Goal: Task Accomplishment & Management: Complete application form

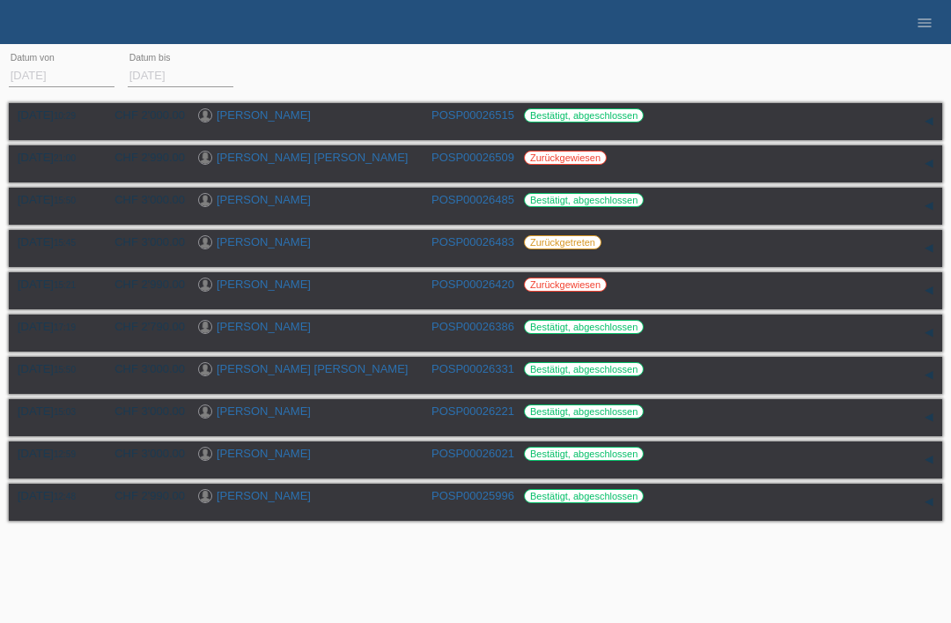
click at [911, 33] on li "menu" at bounding box center [924, 22] width 35 height 45
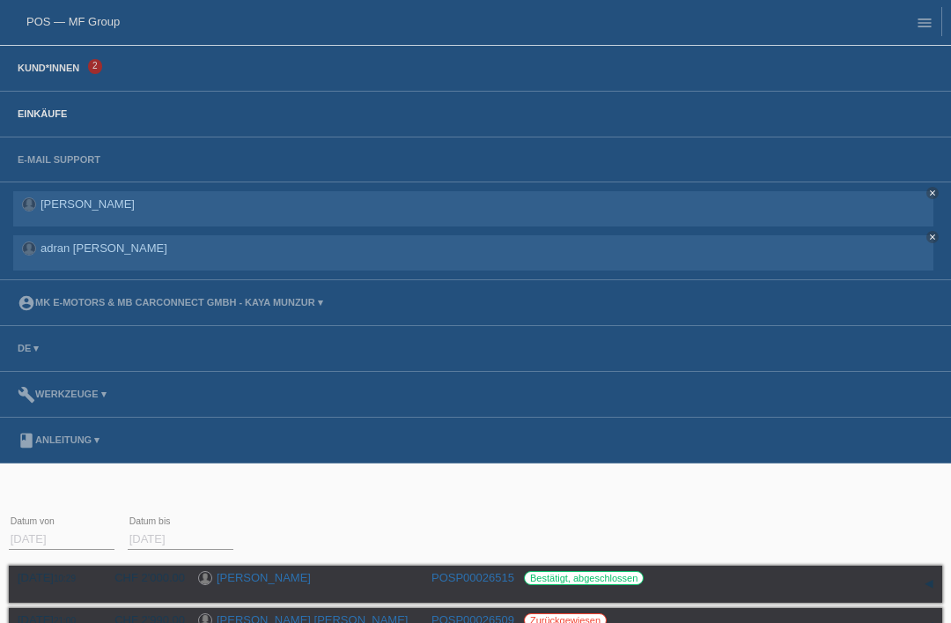
click at [37, 73] on link "Kund*innen" at bounding box center [48, 68] width 79 height 11
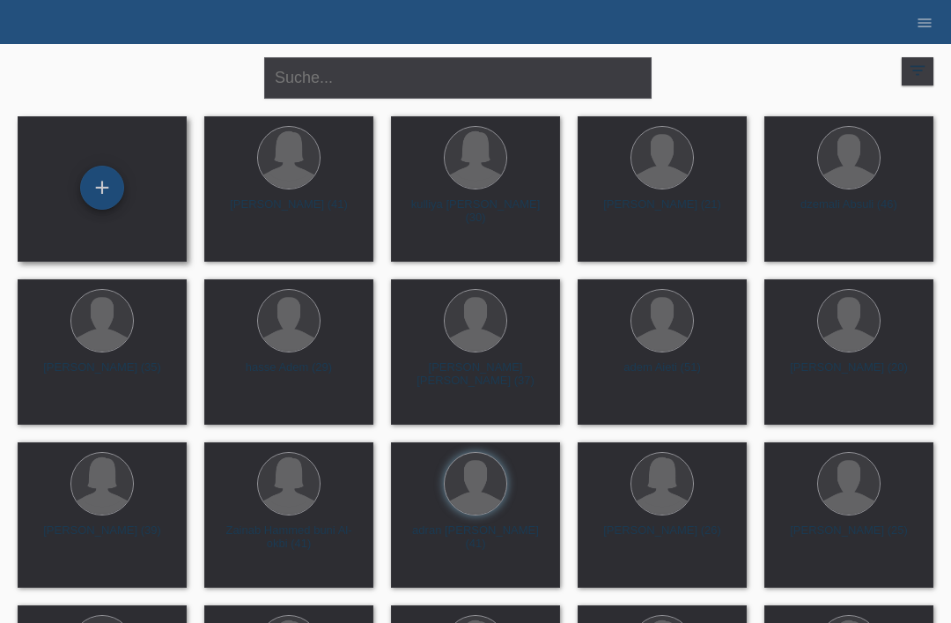
click at [105, 177] on div "+" at bounding box center [102, 188] width 42 height 30
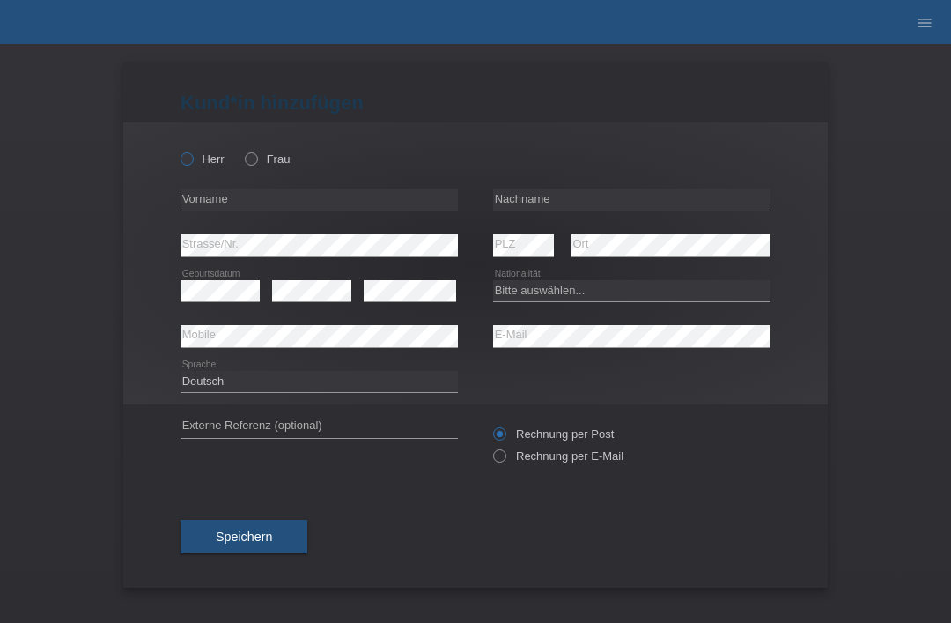
click at [178, 150] on icon at bounding box center [178, 150] width 0 height 0
click at [192, 164] on input "Herr" at bounding box center [186, 157] width 11 height 11
radio input "true"
click at [583, 207] on input "text" at bounding box center [631, 199] width 277 height 22
type input "Sahin"
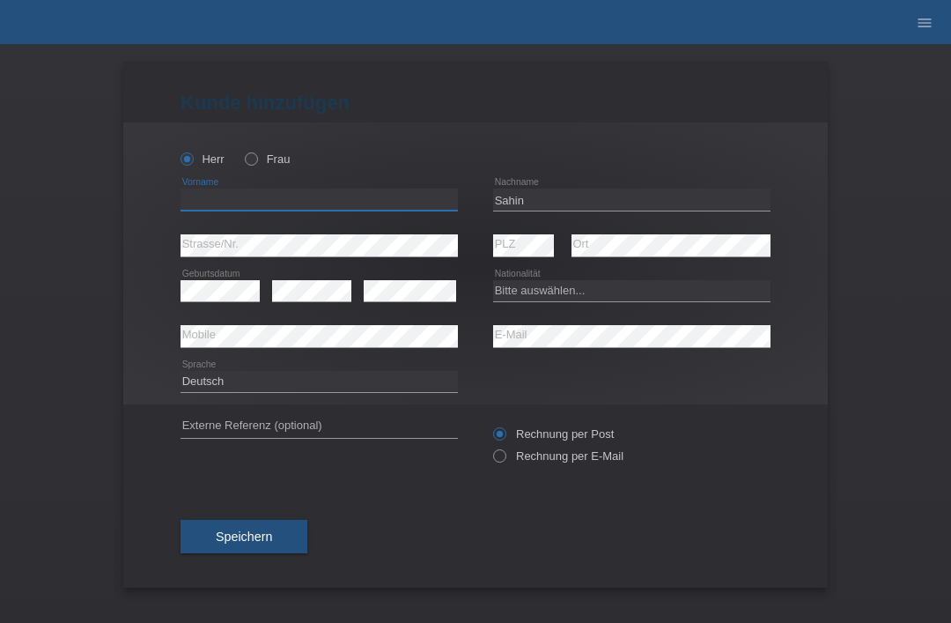
click at [390, 209] on input "text" at bounding box center [319, 199] width 277 height 22
type input "alper"
click at [519, 299] on select "Bitte auswählen... Schweiz Deutschland Liechtenstein Österreich ------------ Af…" at bounding box center [631, 290] width 277 height 21
select select "CH"
click at [265, 552] on button "Speichern" at bounding box center [244, 536] width 127 height 33
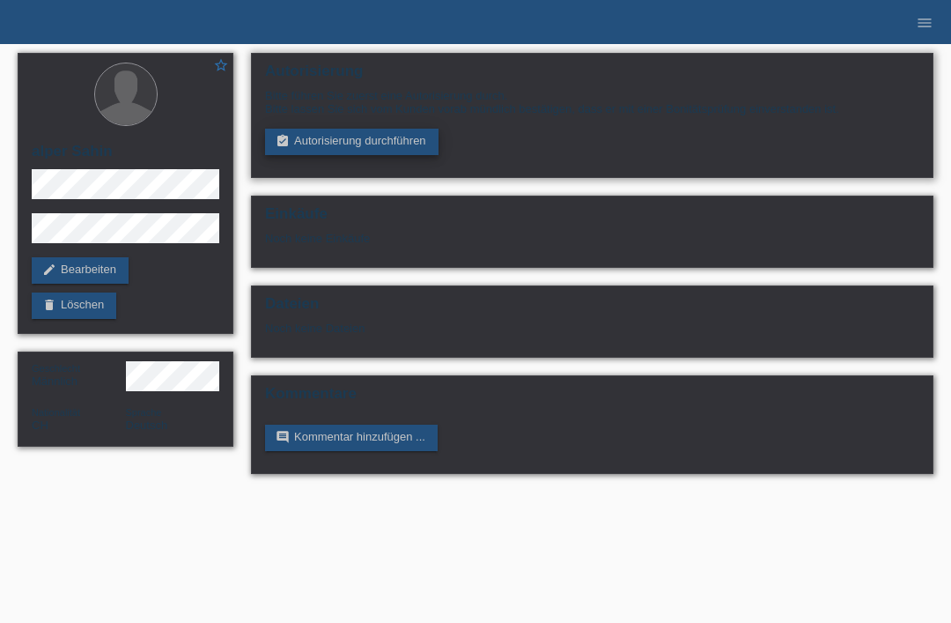
click at [317, 148] on link "assignment_turned_in Autorisierung durchführen" at bounding box center [352, 142] width 174 height 26
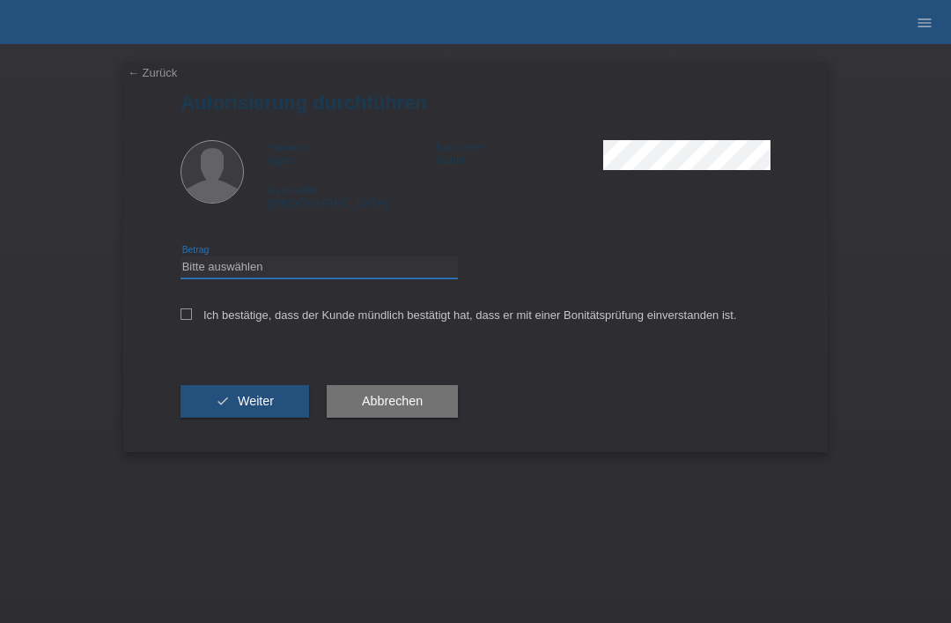
click at [259, 272] on select "Bitte auswählen CHF 1.00 - CHF 499.00 CHF 500.00 - CHF 1'999.00 CHF 2'000.00 - …" at bounding box center [319, 266] width 277 height 21
select select "3"
click at [175, 318] on div "← Zurück Autorisierung durchführen Vorname alper Nachname Sahin Nationalität Sc…" at bounding box center [475, 257] width 705 height 390
click at [181, 320] on icon at bounding box center [186, 313] width 11 height 11
click at [181, 320] on input "Ich bestätige, dass der Kunde mündlich bestätigt hat, dass er mit einer Bonität…" at bounding box center [186, 313] width 11 height 11
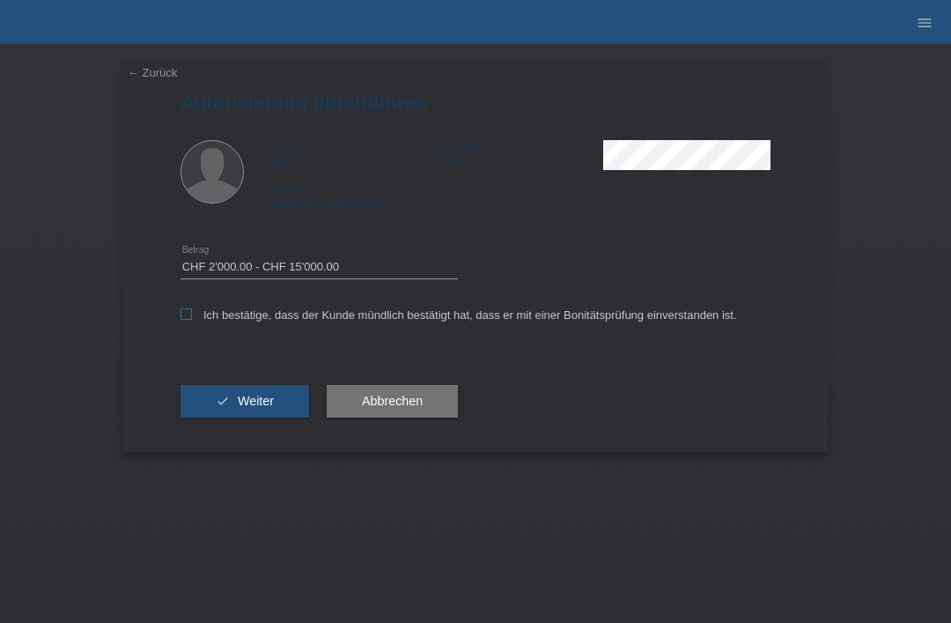
checkbox input "true"
click at [211, 412] on button "check Weiter" at bounding box center [245, 401] width 129 height 33
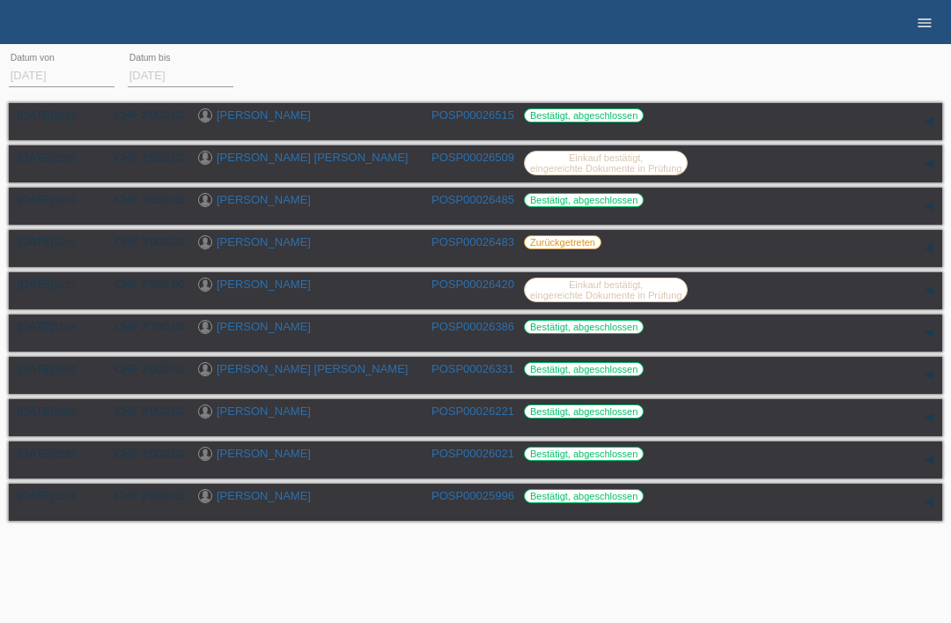
click at [927, 23] on icon "menu" at bounding box center [925, 23] width 18 height 18
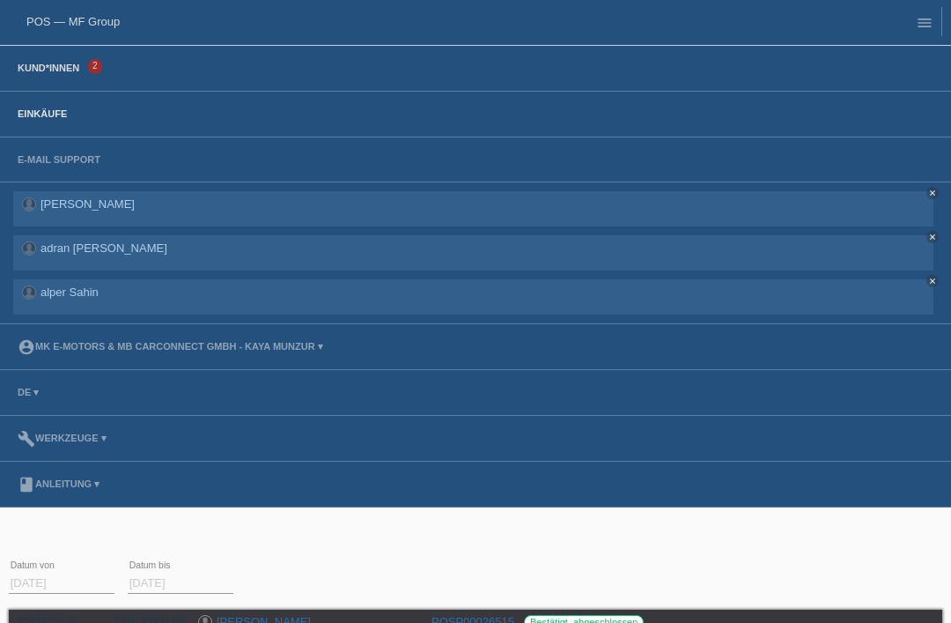
click at [54, 65] on link "Kund*innen" at bounding box center [48, 68] width 79 height 11
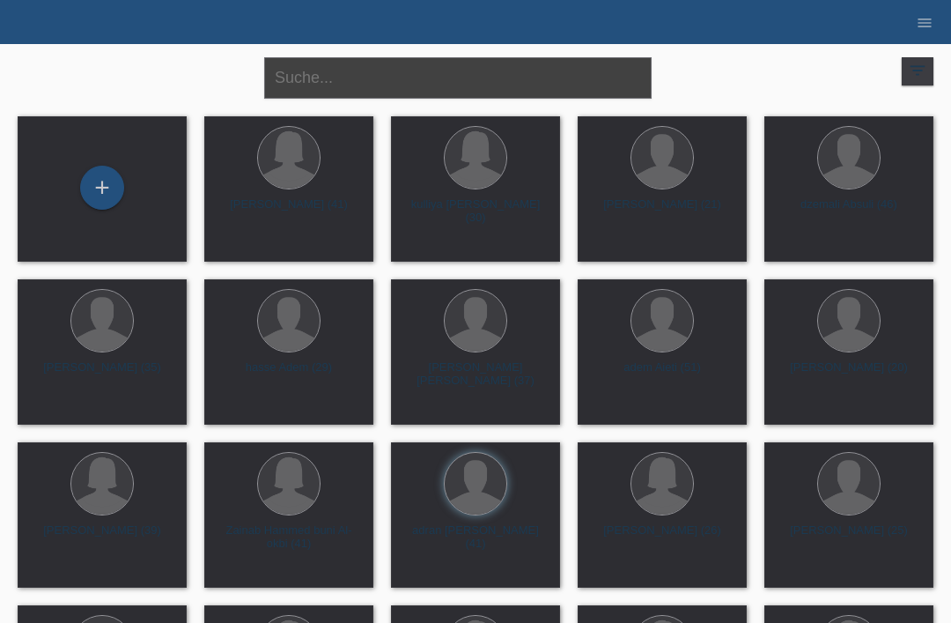
click at [453, 75] on input "text" at bounding box center [458, 77] width 388 height 41
type input "Fedele"
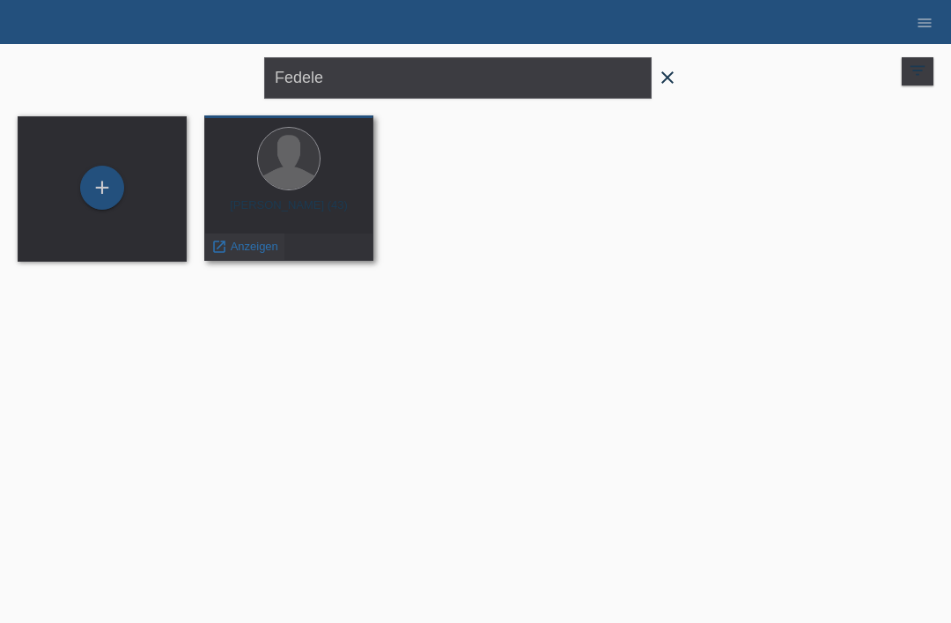
click at [255, 252] on span "Anzeigen" at bounding box center [255, 246] width 48 height 13
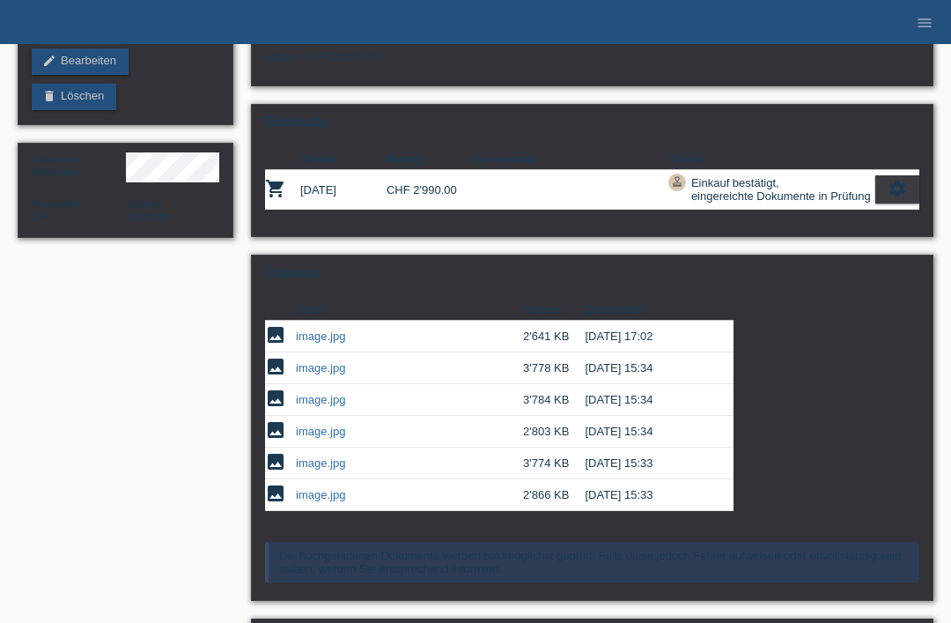
scroll to position [285, 0]
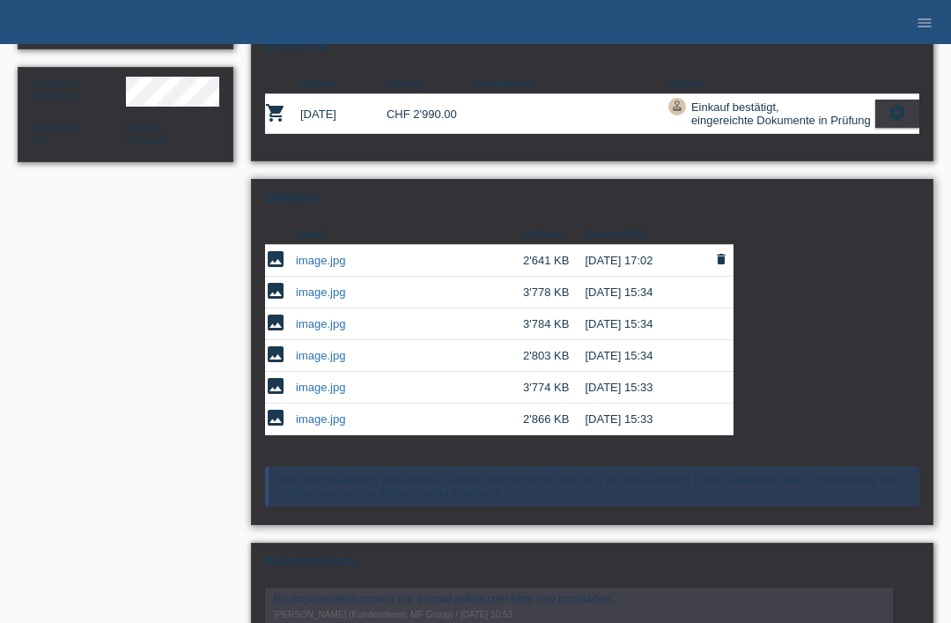
click at [317, 267] on link "image.jpg" at bounding box center [320, 260] width 49 height 13
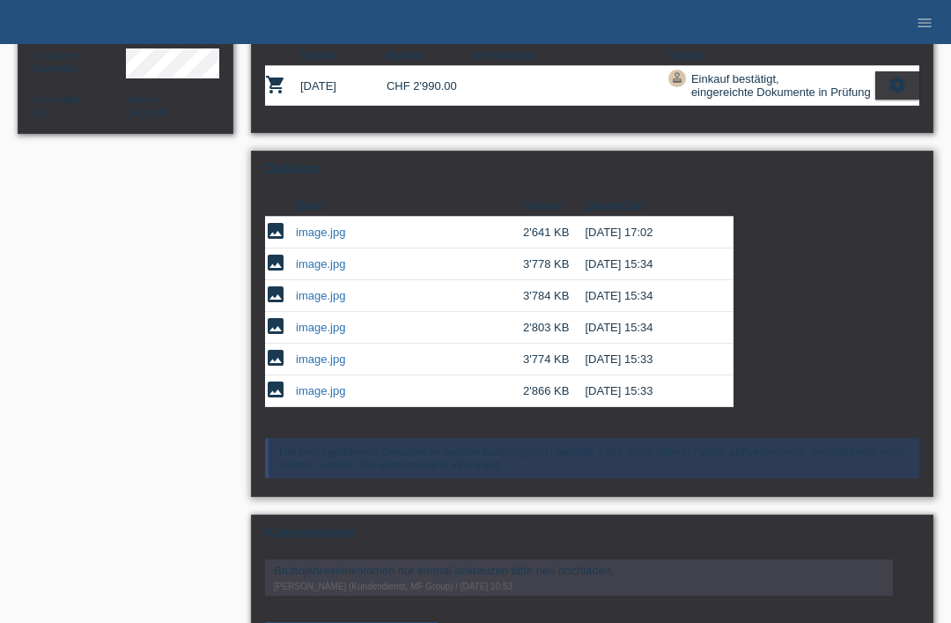
click at [315, 270] on link "image.jpg" at bounding box center [320, 263] width 49 height 13
click at [303, 334] on link "image.jpg" at bounding box center [320, 327] width 49 height 13
click at [307, 239] on link "image.jpg" at bounding box center [320, 231] width 49 height 13
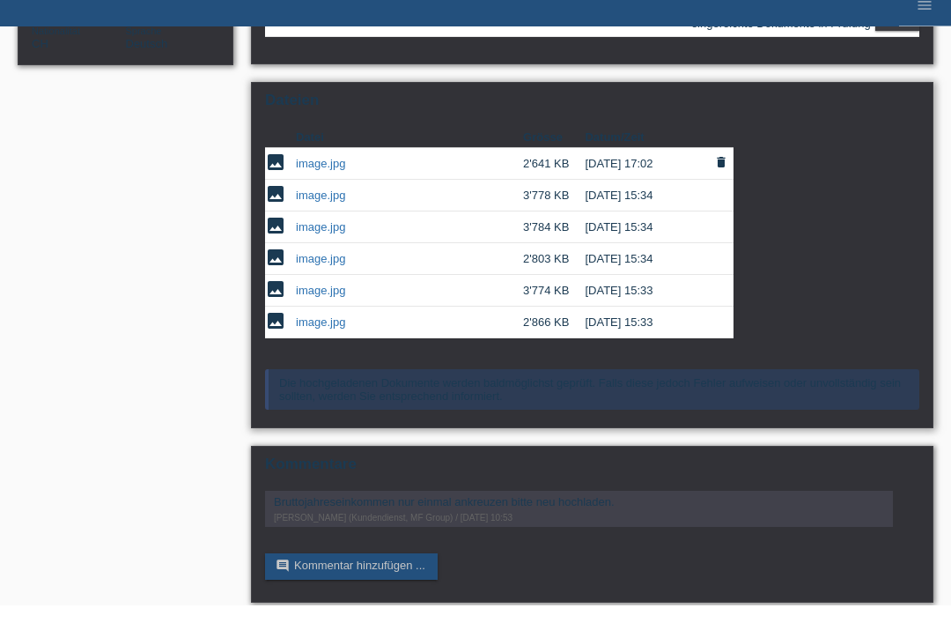
scroll to position [363, 0]
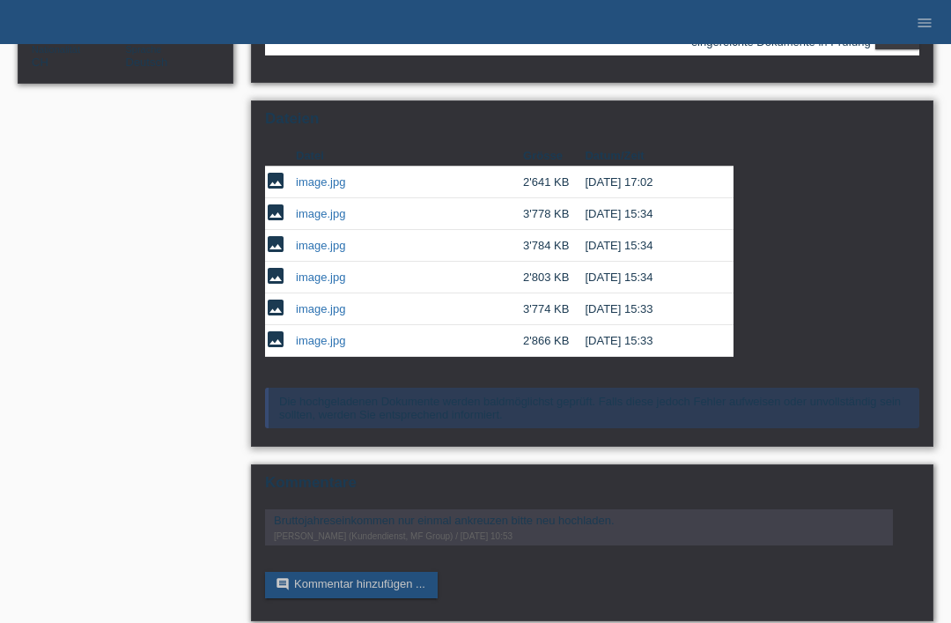
click at [315, 284] on link "image.jpg" at bounding box center [320, 276] width 49 height 13
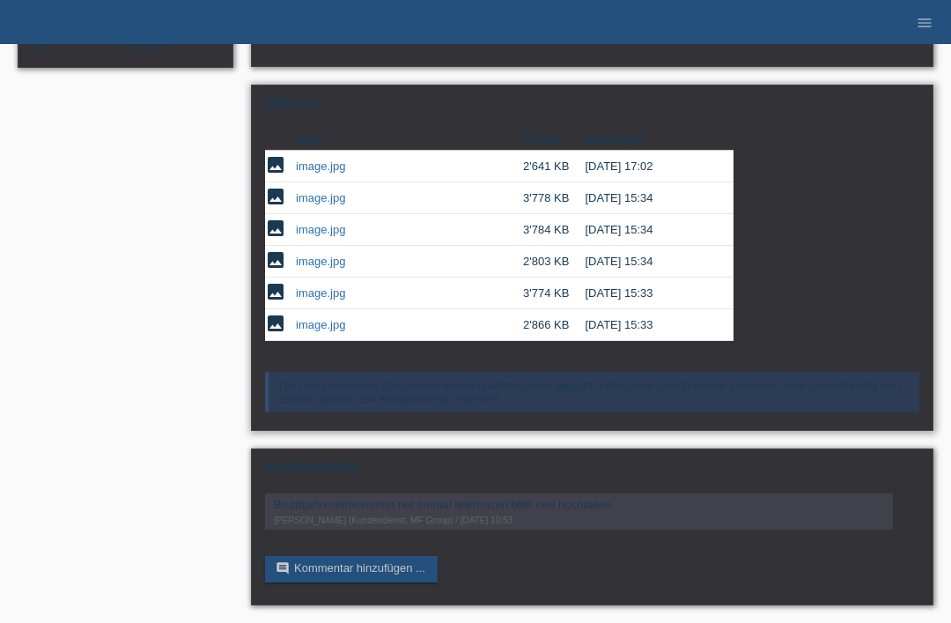
click at [314, 286] on link "image.jpg" at bounding box center [320, 292] width 49 height 13
click at [318, 255] on link "image.jpg" at bounding box center [320, 261] width 49 height 13
click at [311, 255] on link "image.jpg" at bounding box center [320, 261] width 49 height 13
click at [304, 223] on link "image.jpg" at bounding box center [320, 229] width 49 height 13
click at [303, 191] on link "image.jpg" at bounding box center [320, 197] width 49 height 13
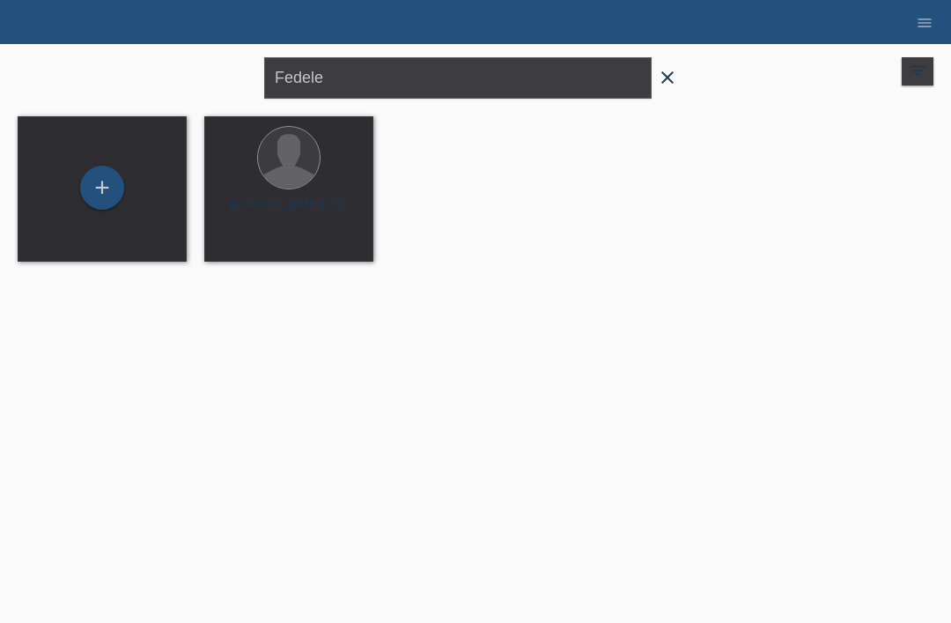
click at [666, 78] on icon "close" at bounding box center [667, 77] width 21 height 21
